Goal: Information Seeking & Learning: Learn about a topic

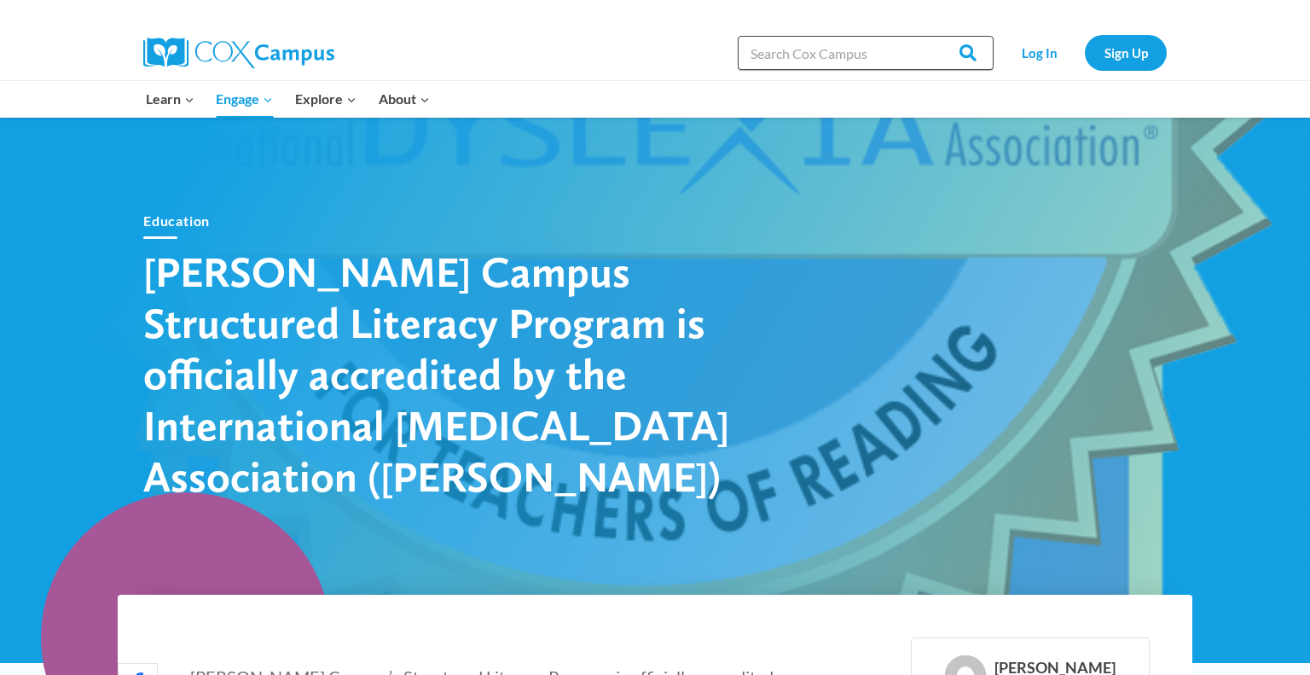
click at [867, 61] on input "Search in [URL][DOMAIN_NAME]" at bounding box center [866, 53] width 256 height 34
type input "trauma informed practices"
click at [927, 36] on input "Search" at bounding box center [960, 53] width 67 height 34
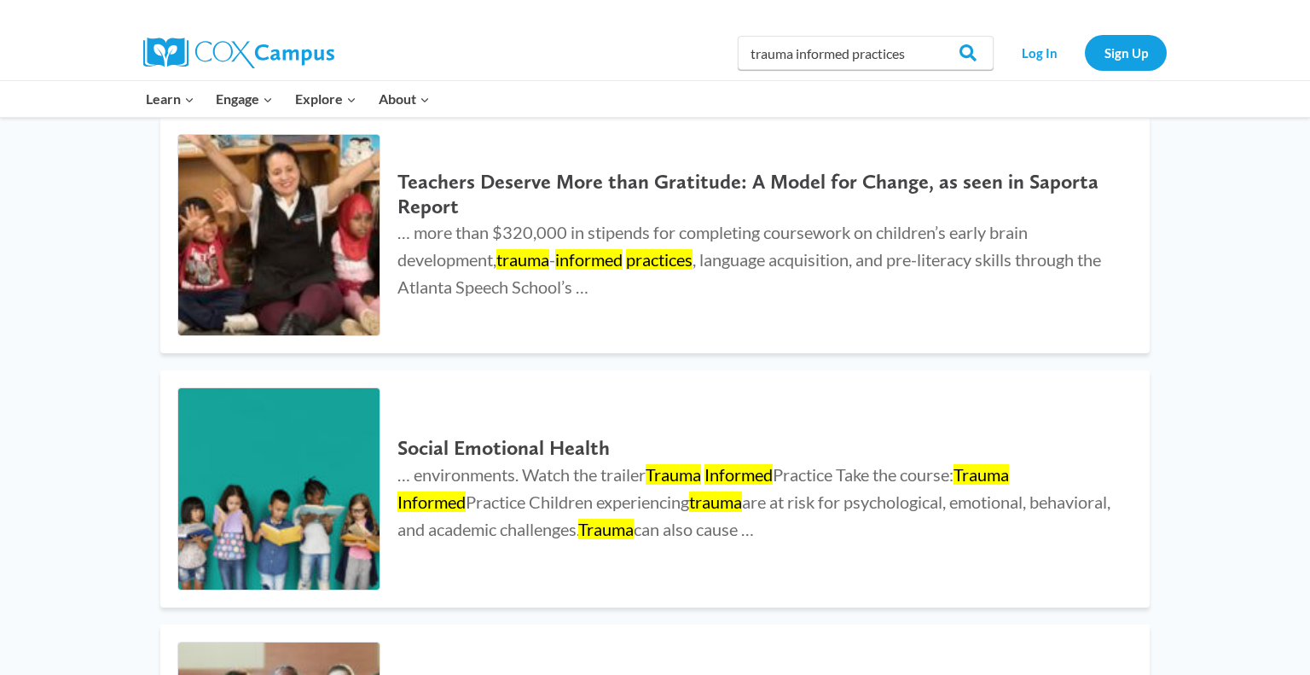
scroll to position [223, 0]
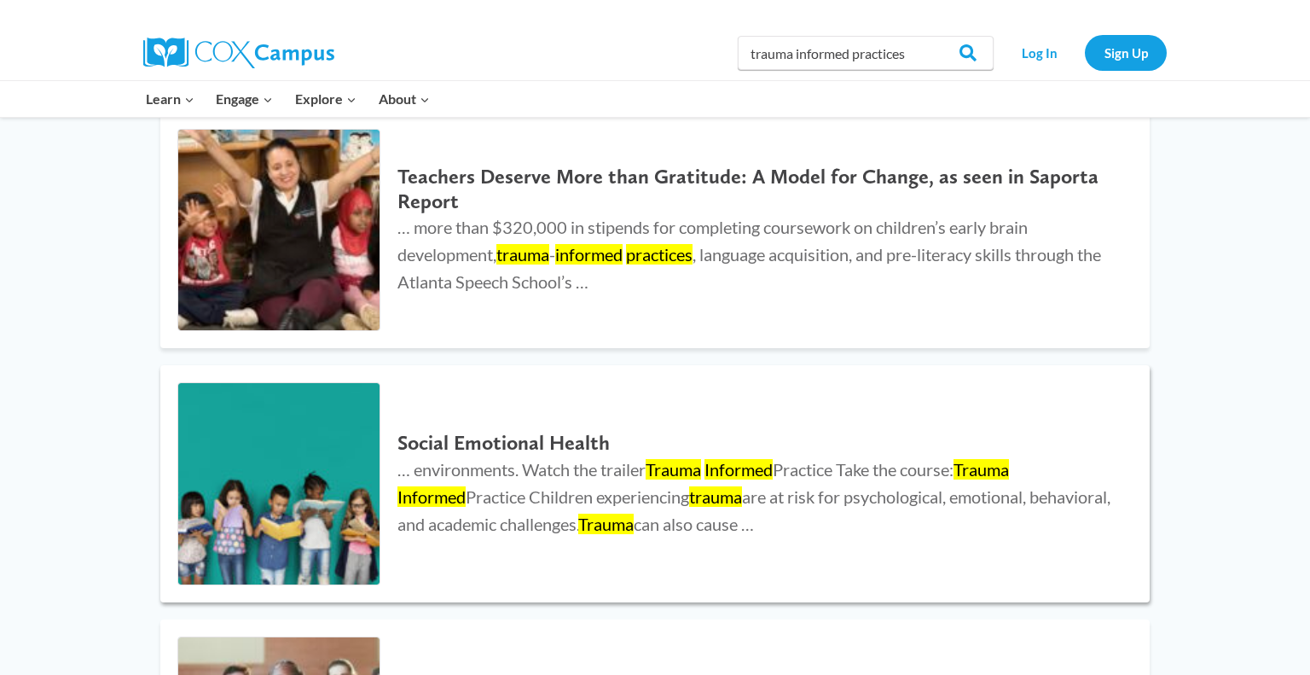
click at [322, 503] on img at bounding box center [278, 483] width 201 height 201
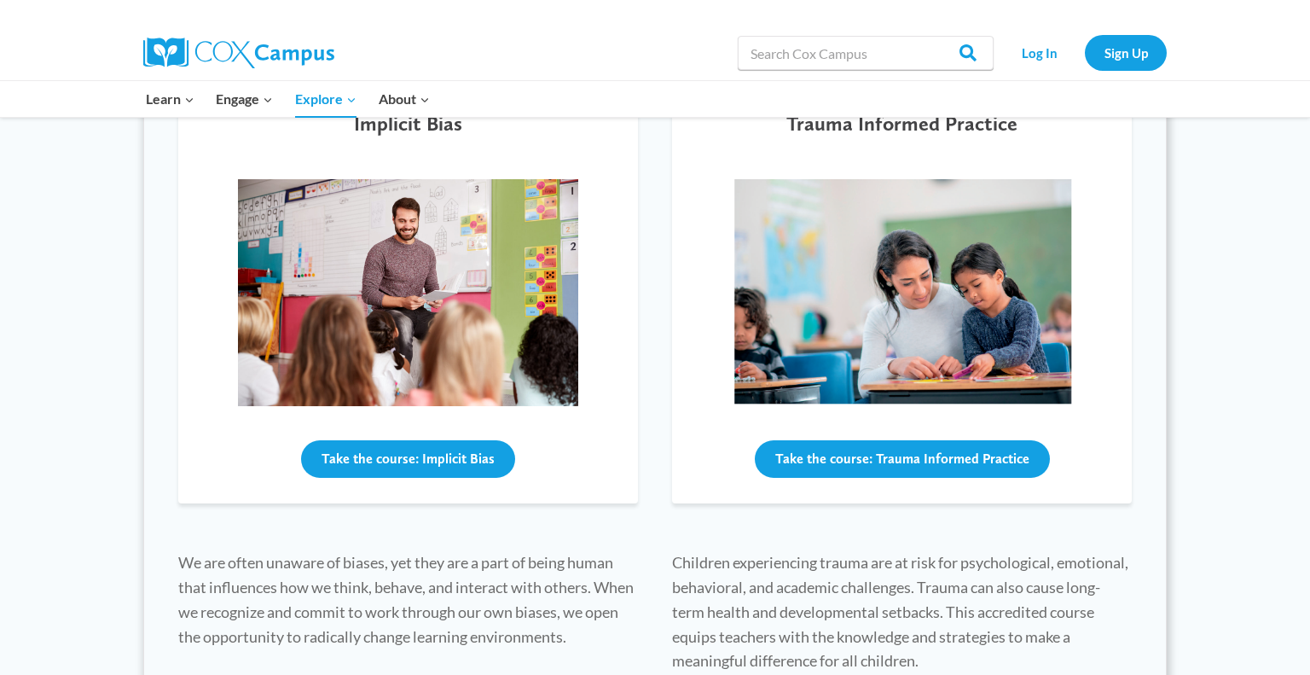
scroll to position [639, 0]
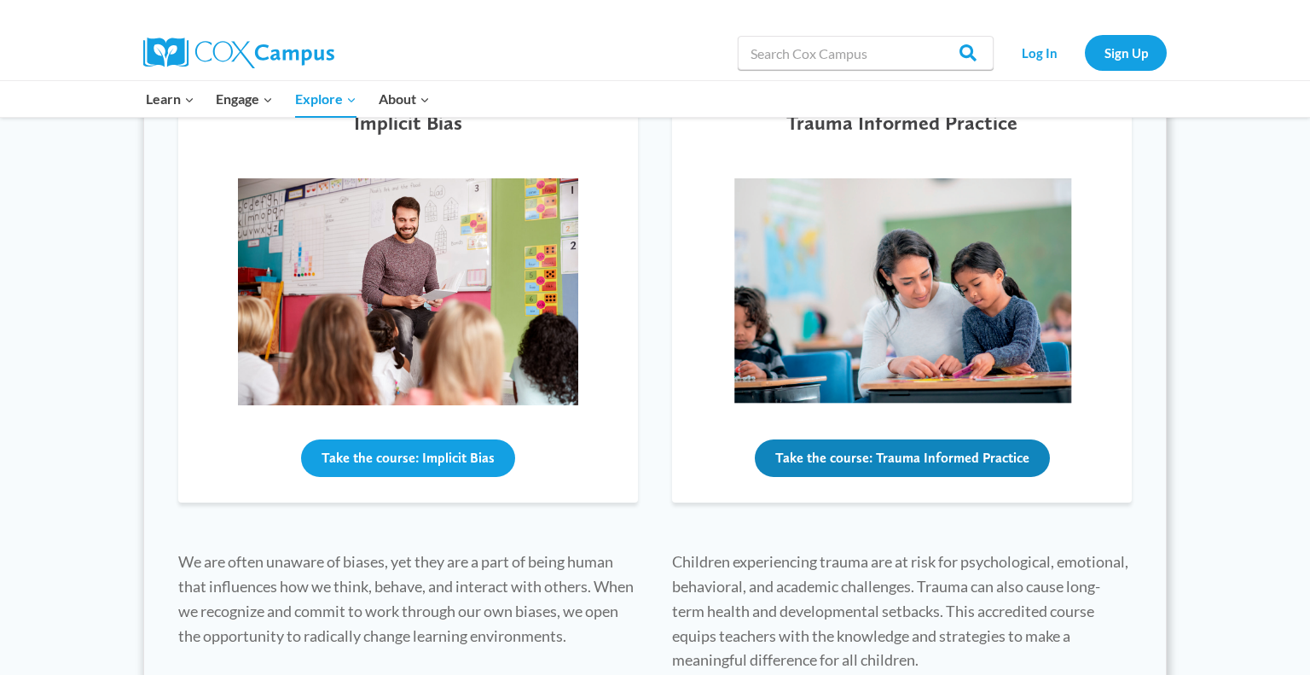
click at [989, 471] on button "Take the course: Trauma Informed Practice" at bounding box center [902, 458] width 295 height 38
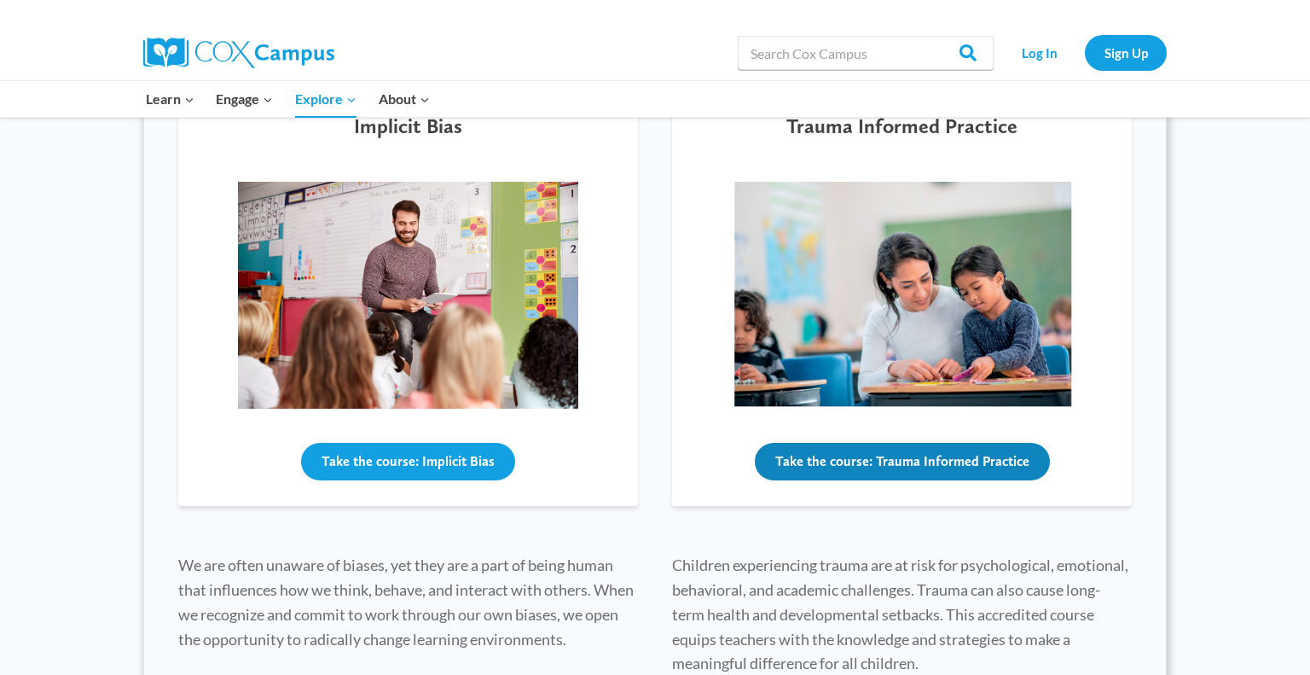
click at [817, 465] on button "Take the course: Trauma Informed Practice" at bounding box center [902, 462] width 295 height 38
